Goal: Information Seeking & Learning: Learn about a topic

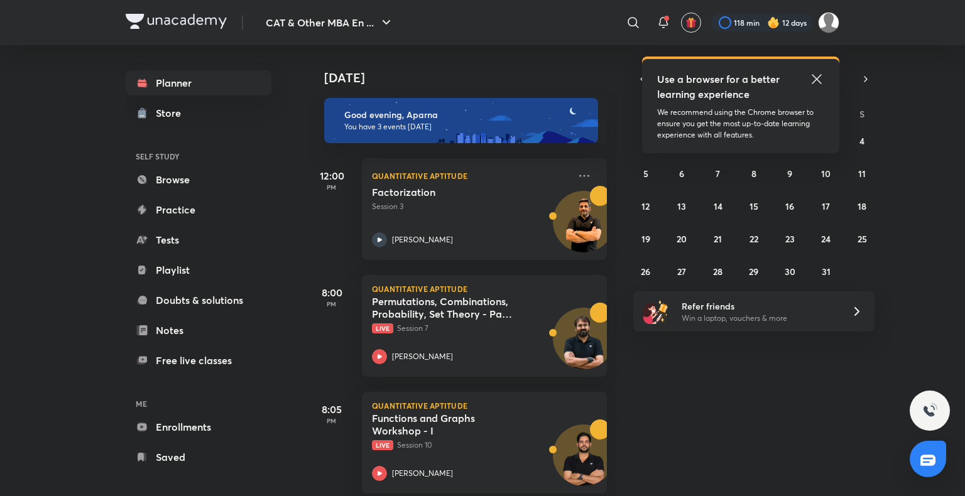
click at [771, 21] on img at bounding box center [773, 22] width 13 height 13
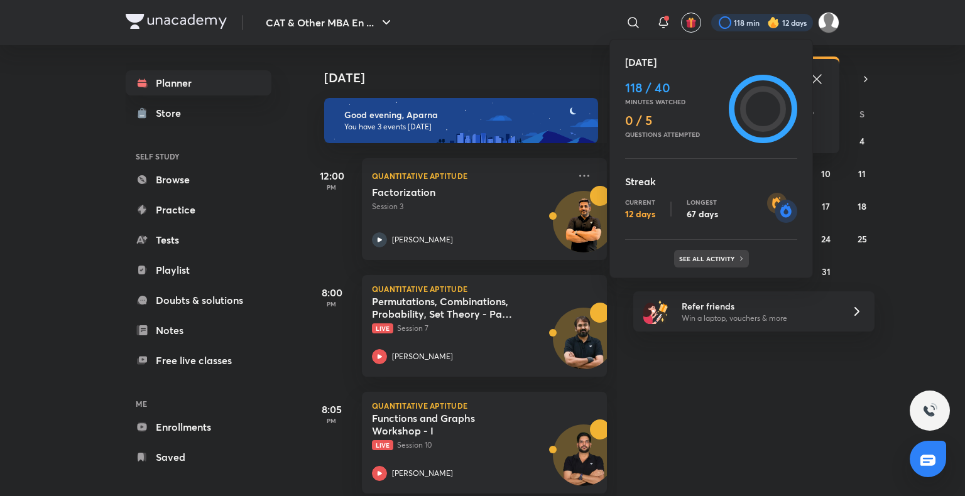
click at [704, 263] on div "See all activity" at bounding box center [711, 259] width 75 height 18
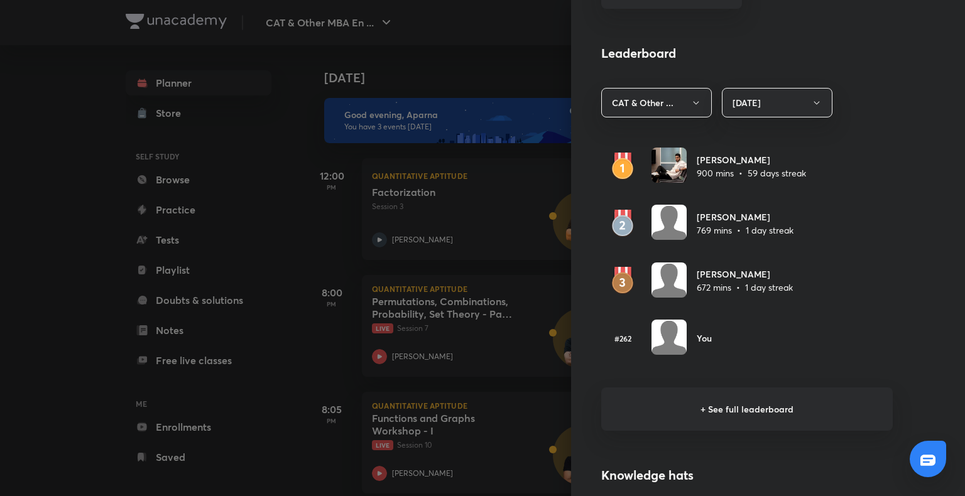
scroll to position [680, 0]
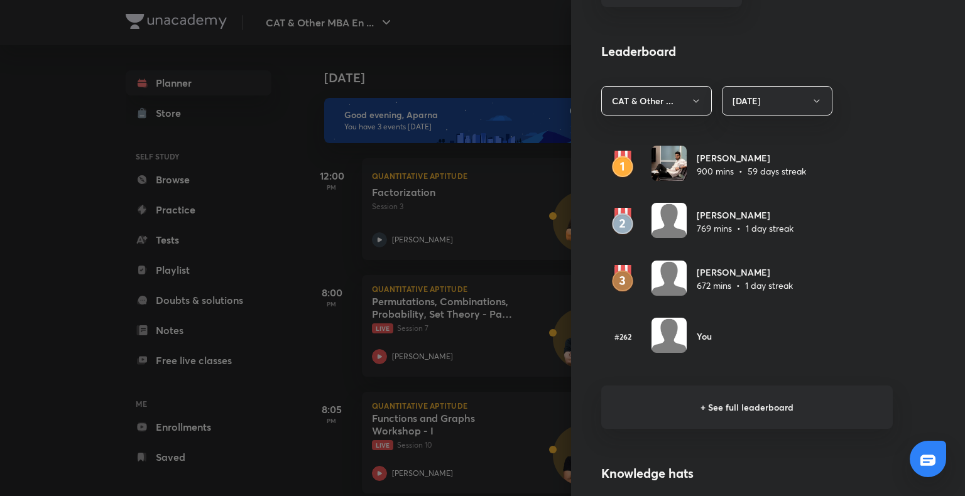
click at [182, 329] on div at bounding box center [482, 248] width 965 height 496
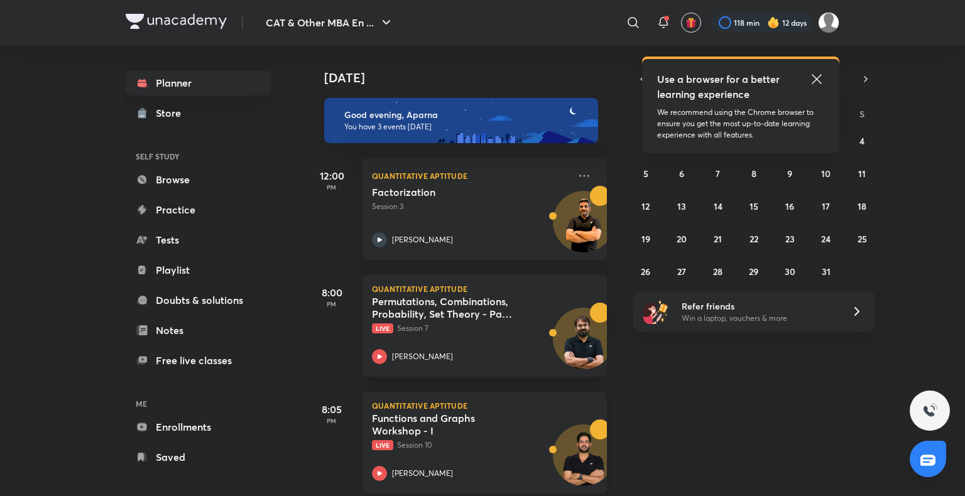
scroll to position [17, 0]
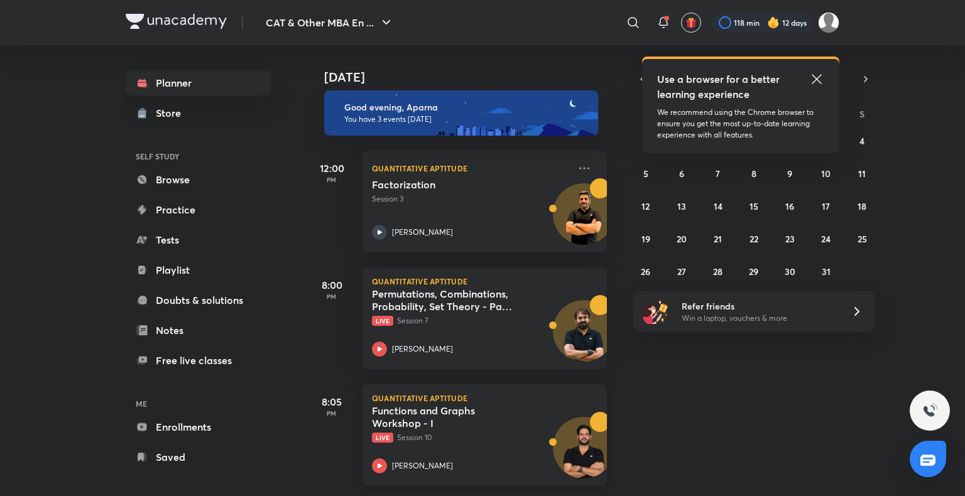
click at [385, 459] on icon at bounding box center [379, 466] width 15 height 15
